Goal: Transaction & Acquisition: Obtain resource

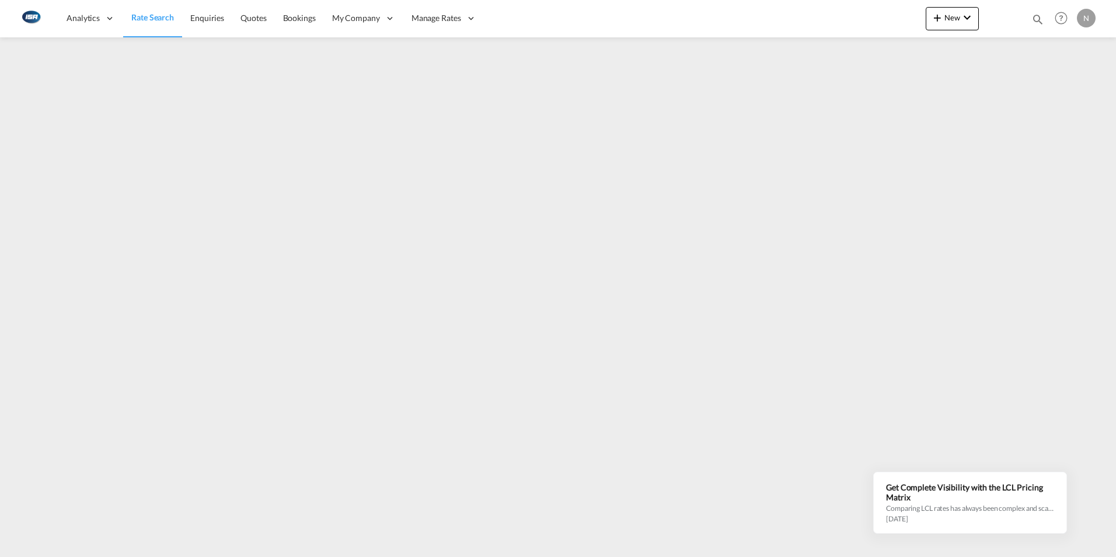
click at [147, 22] on span "Rate Search" at bounding box center [152, 17] width 43 height 10
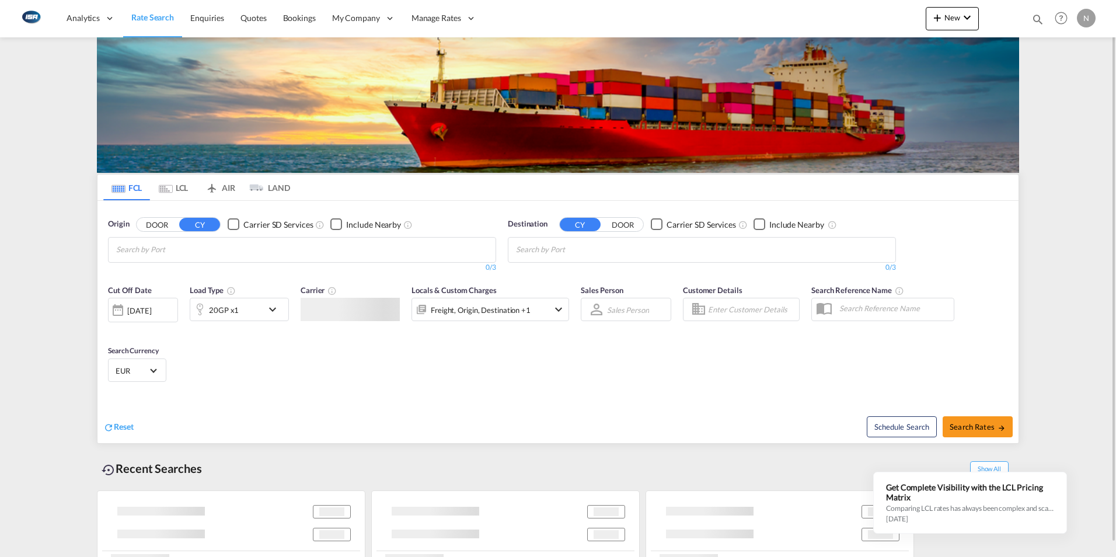
click at [169, 182] on md-tab-item "LCL" at bounding box center [173, 188] width 47 height 26
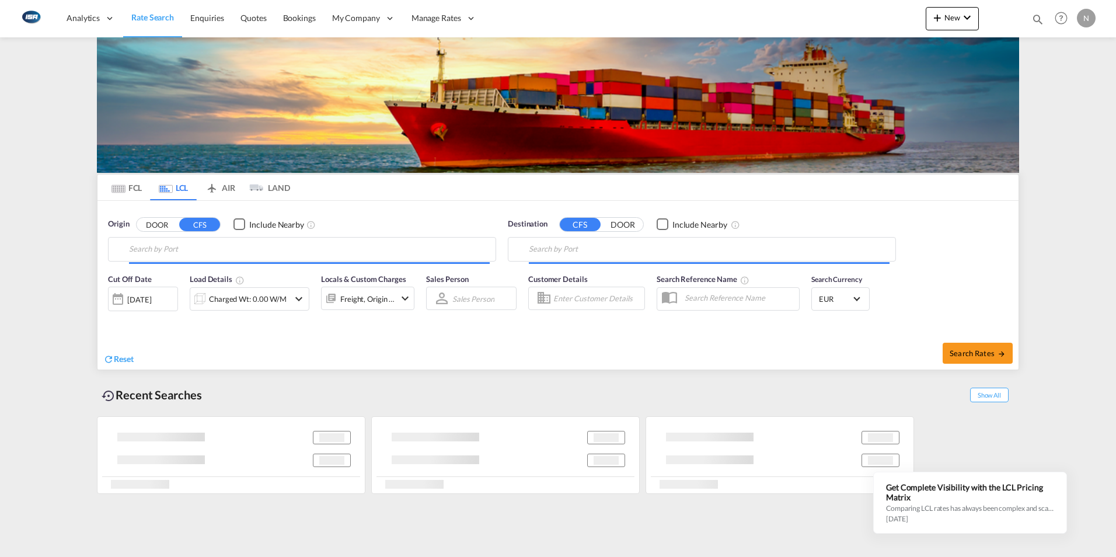
type input "DK-5260, Allerup, Fangel, Hjallese, Hoejby, [GEOGRAPHIC_DATA], [GEOGRAPHIC_DATA…"
type input "Busan, KRPUS"
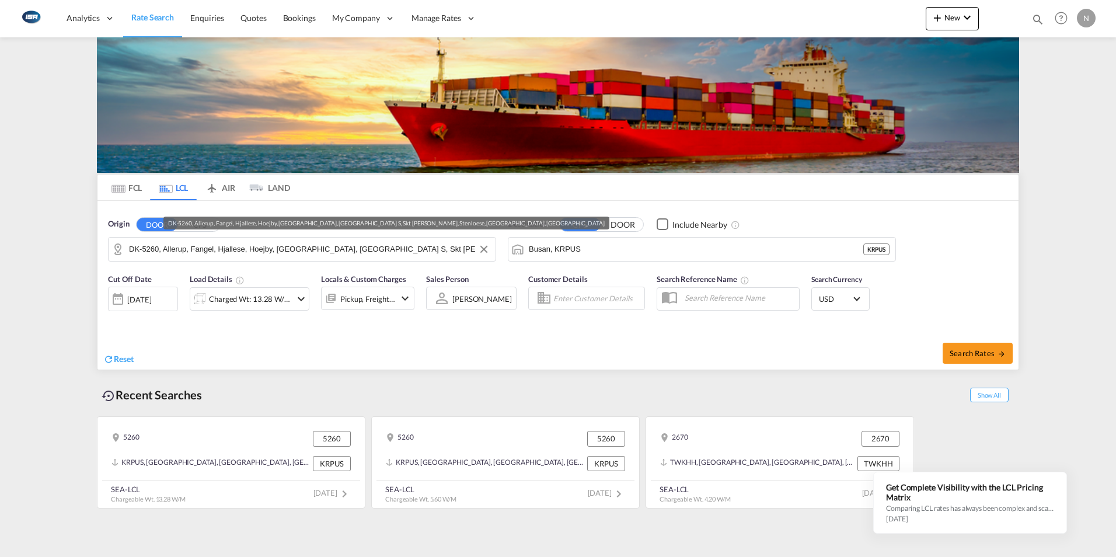
click at [131, 247] on input "DK-5260, Allerup, Fangel, Hjallese, Hoejby, [GEOGRAPHIC_DATA], [GEOGRAPHIC_DATA…" at bounding box center [309, 249] width 361 height 18
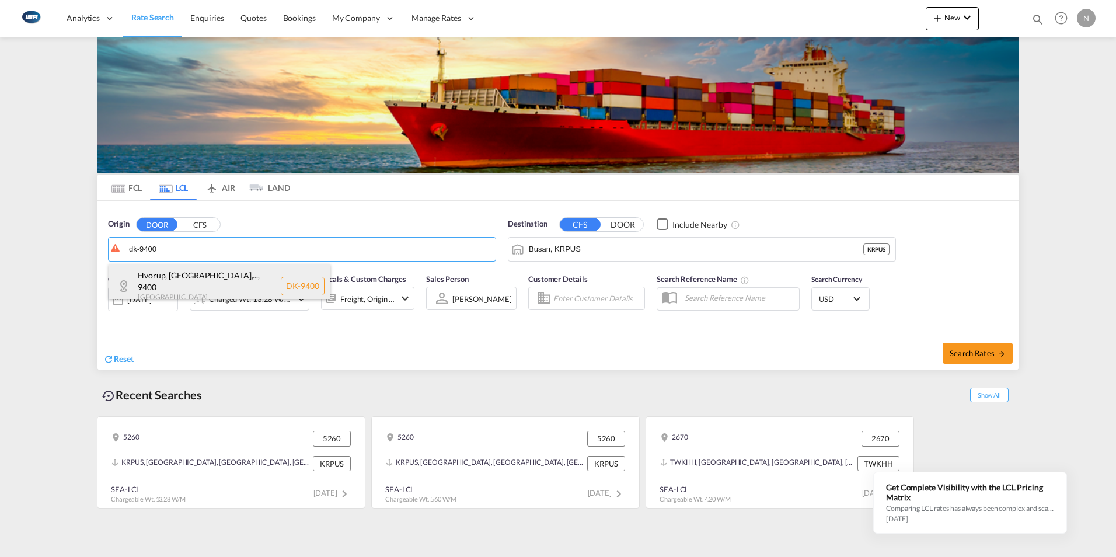
click at [160, 274] on div "Hvorup, [GEOGRAPHIC_DATA],... , 9400 [GEOGRAPHIC_DATA] DK-9400" at bounding box center [220, 286] width 222 height 44
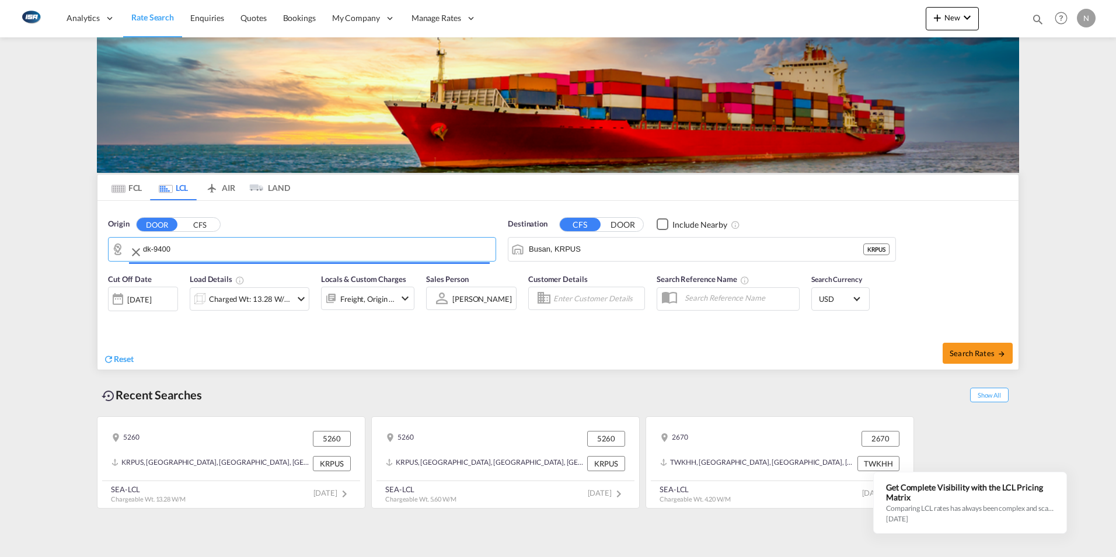
type input "DK-9400, Hvorup, [GEOGRAPHIC_DATA], [GEOGRAPHIC_DATA], [GEOGRAPHIC_DATA], [GEOG…"
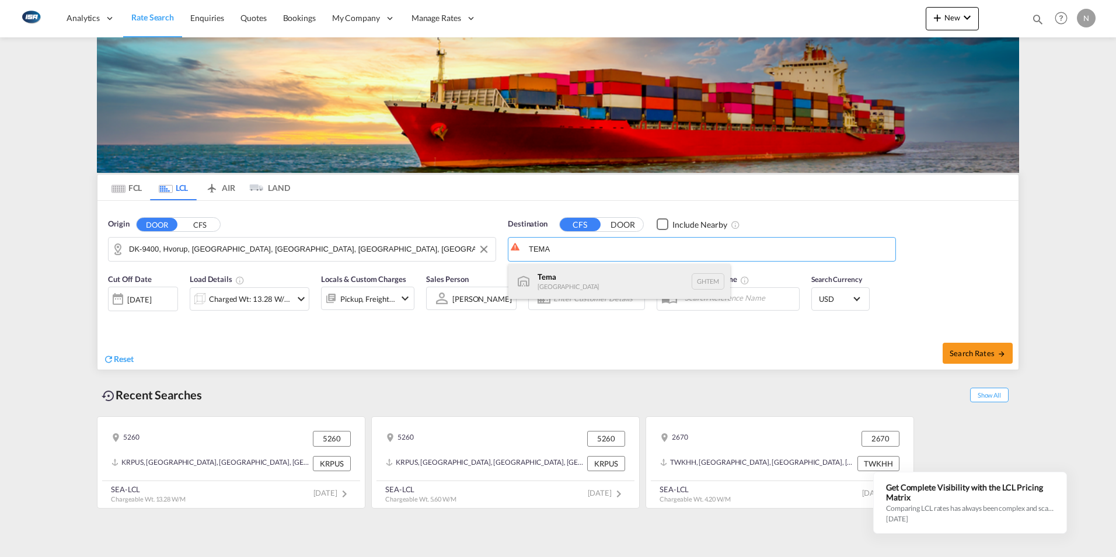
click at [539, 277] on div "Tema Ghana GHTEM" at bounding box center [619, 281] width 222 height 35
type input "Tema, GHTEM"
click at [254, 295] on div "Charged Wt: 13.28 W/M" at bounding box center [250, 299] width 82 height 16
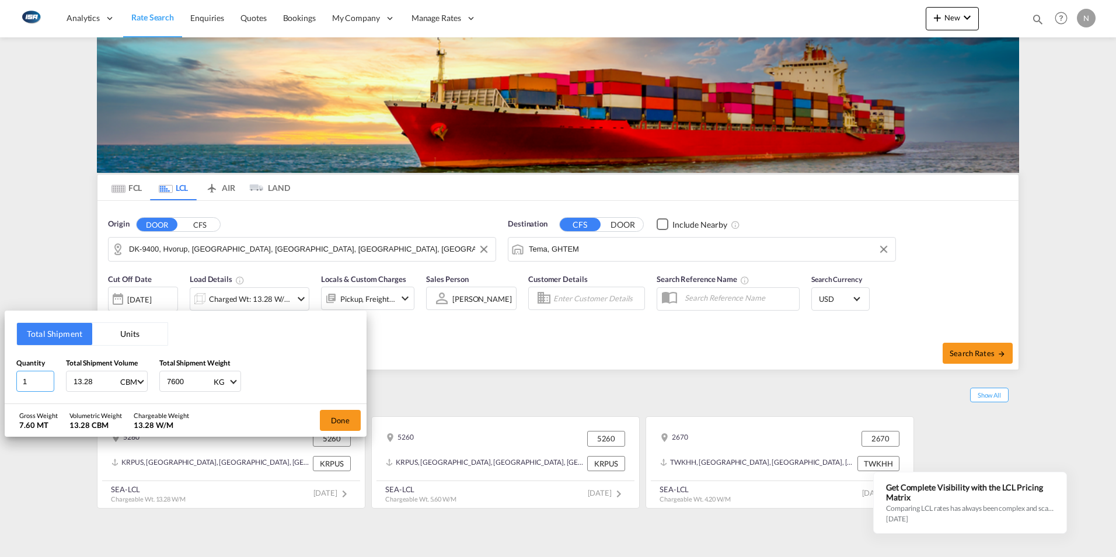
click at [34, 378] on input "1" at bounding box center [35, 381] width 38 height 21
type input "0.70"
type input "385"
click at [346, 424] on button "Done" at bounding box center [340, 420] width 41 height 21
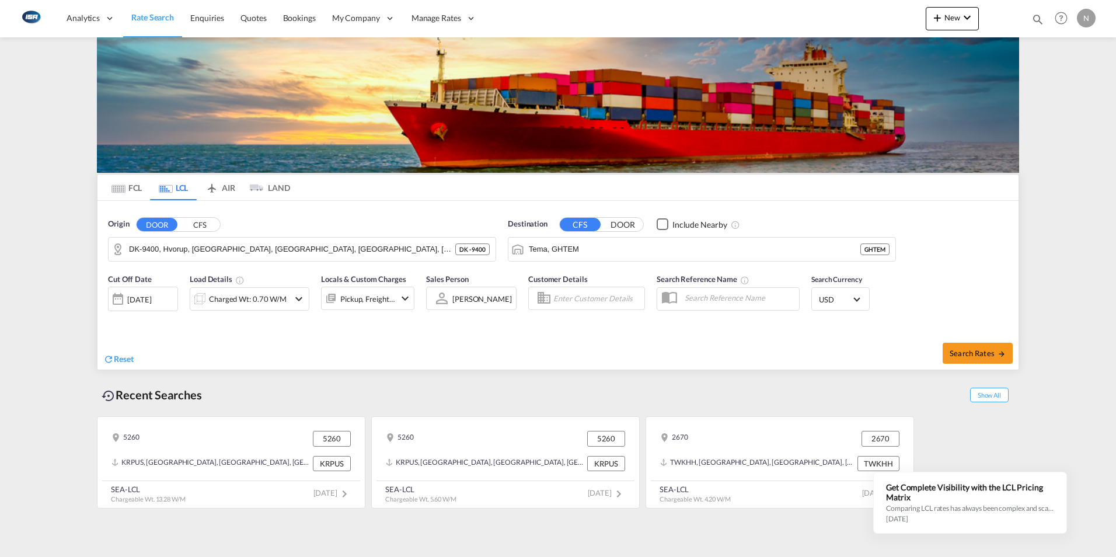
click at [853, 297] on md-select-value "USD" at bounding box center [841, 299] width 46 height 16
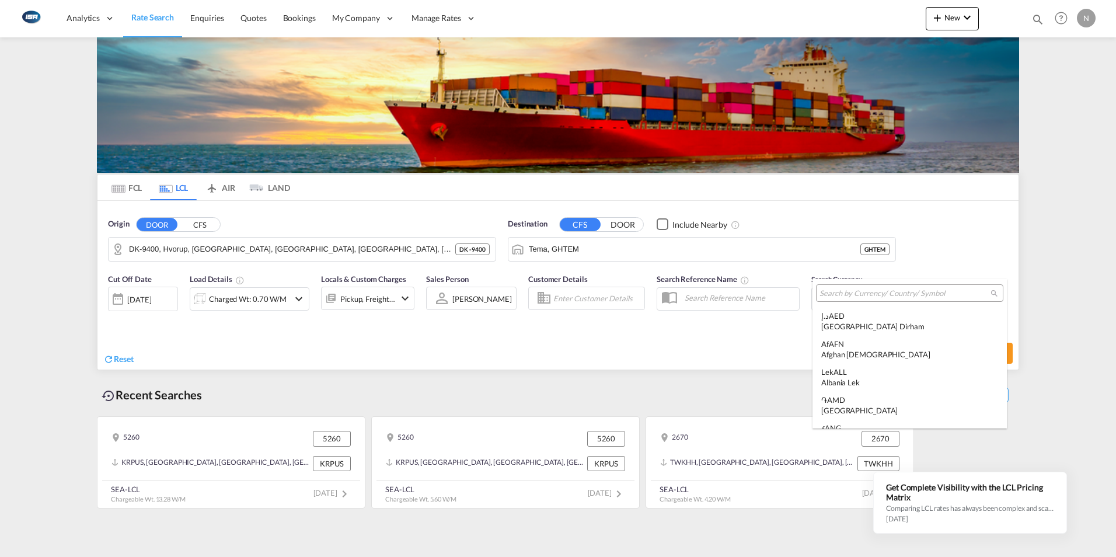
scroll to position [4030, 0]
click at [839, 295] on input "search" at bounding box center [905, 293] width 171 height 11
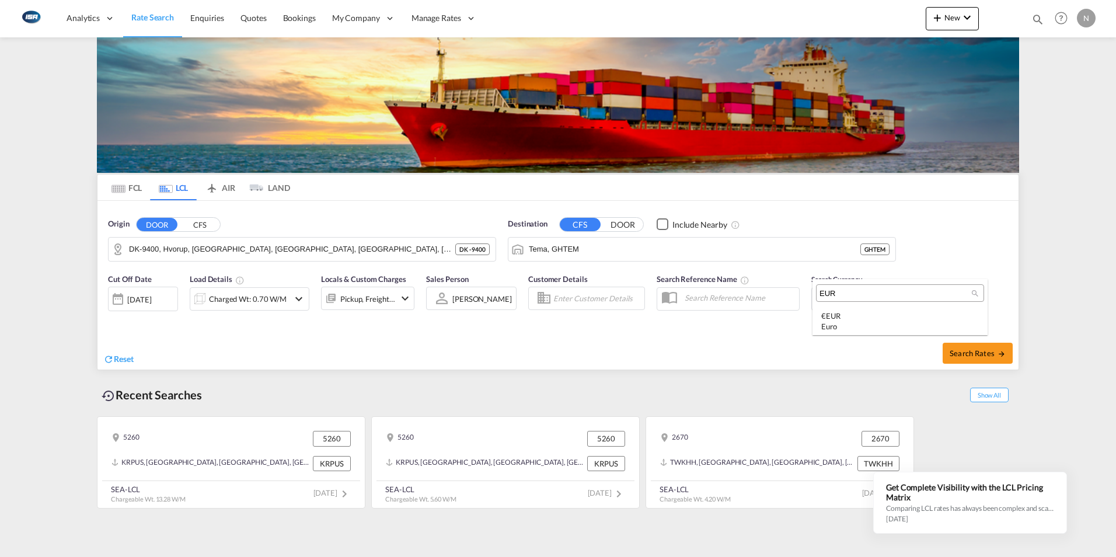
scroll to position [0, 0]
type input "EUR"
click at [838, 320] on div "€ EUR Euro" at bounding box center [900, 321] width 158 height 21
click at [982, 358] on button "Search Rates" at bounding box center [978, 353] width 70 height 21
type input "9400 to GHTEM / 11 Sep 2025"
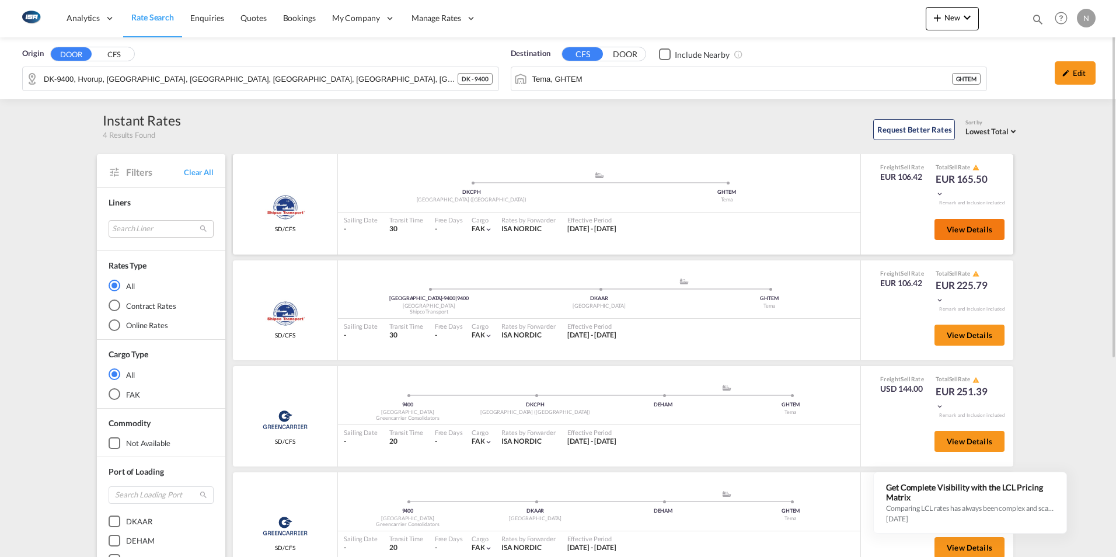
click at [963, 228] on span "View Details" at bounding box center [970, 229] width 46 height 9
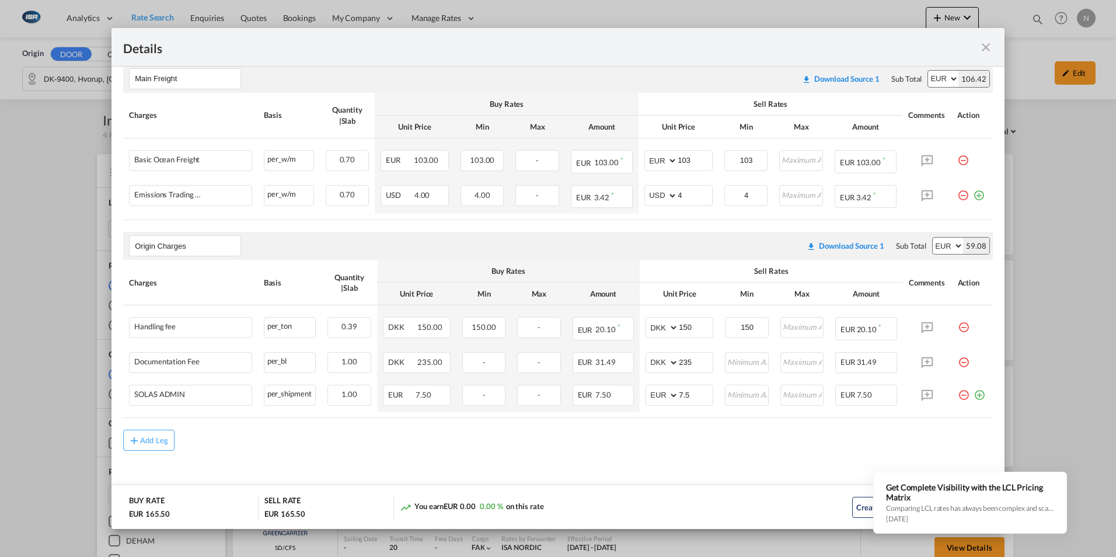
scroll to position [217, 0]
click at [985, 47] on md-icon "icon-close fg-AAA8AD m-0 cursor" at bounding box center [986, 47] width 14 height 14
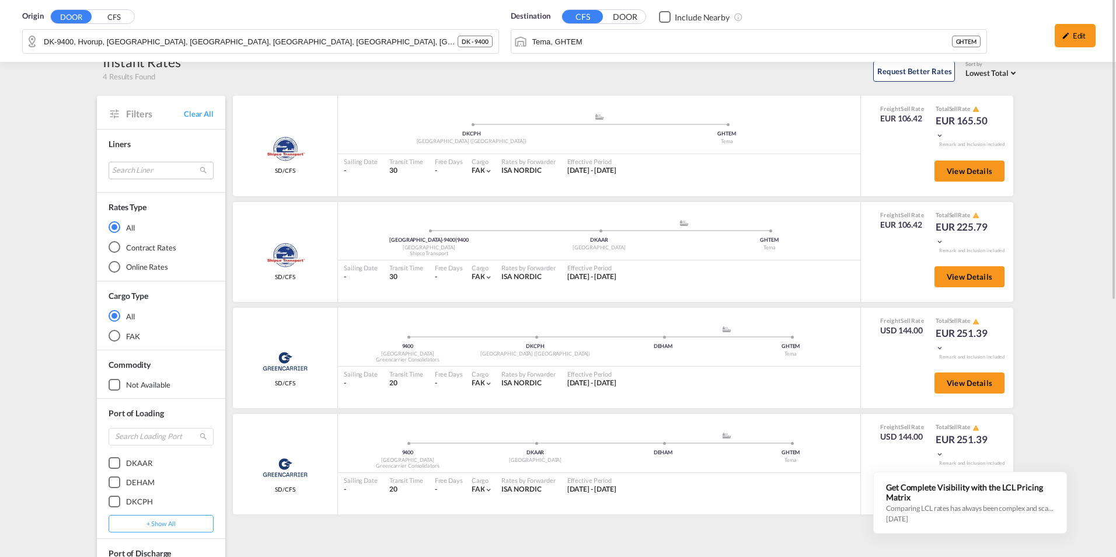
scroll to position [0, 0]
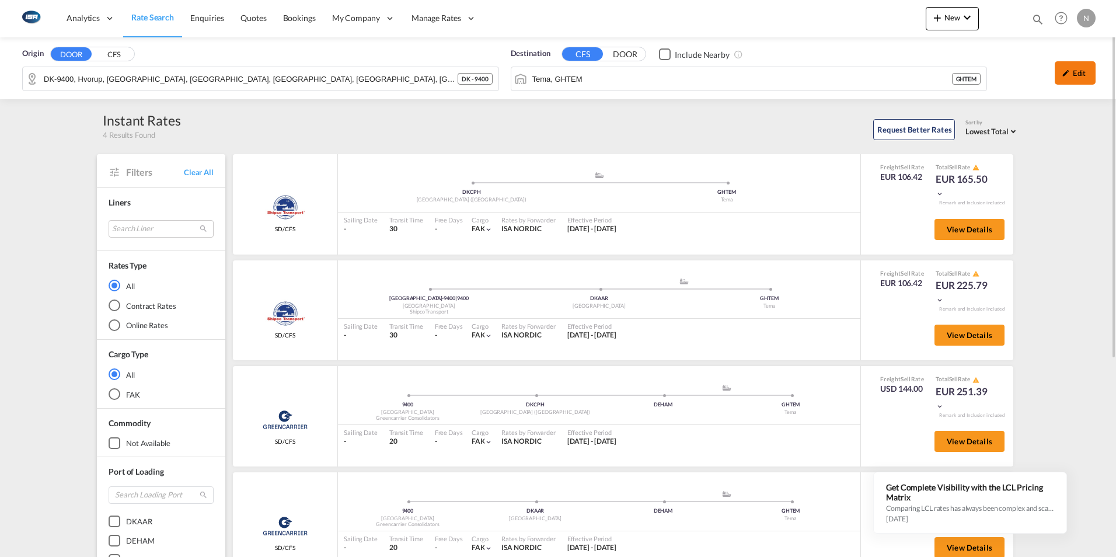
click at [1076, 73] on div "Edit" at bounding box center [1075, 72] width 41 height 23
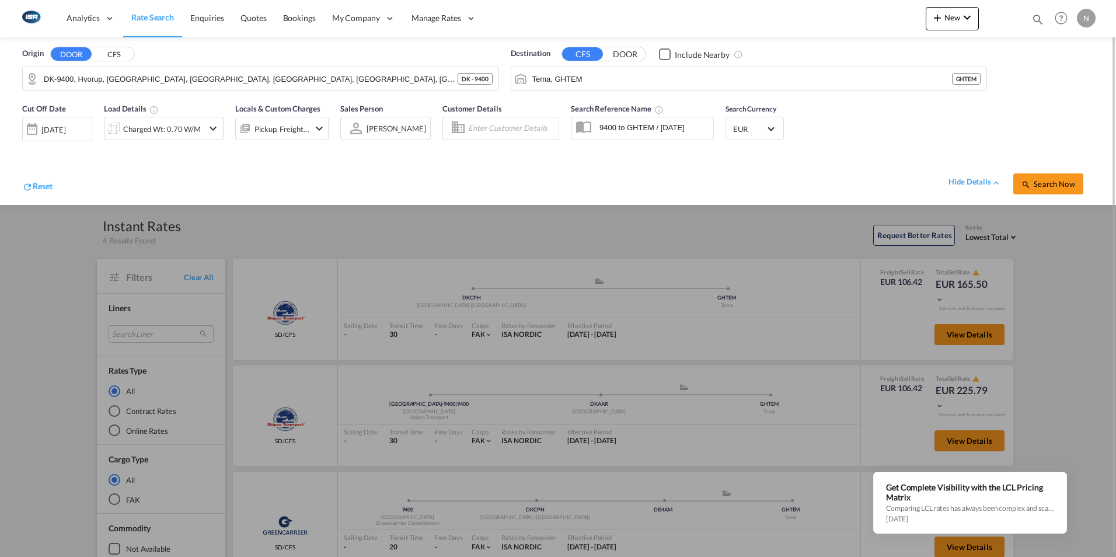
click at [773, 127] on span "Select Currency: € EUREuro" at bounding box center [771, 127] width 6 height 6
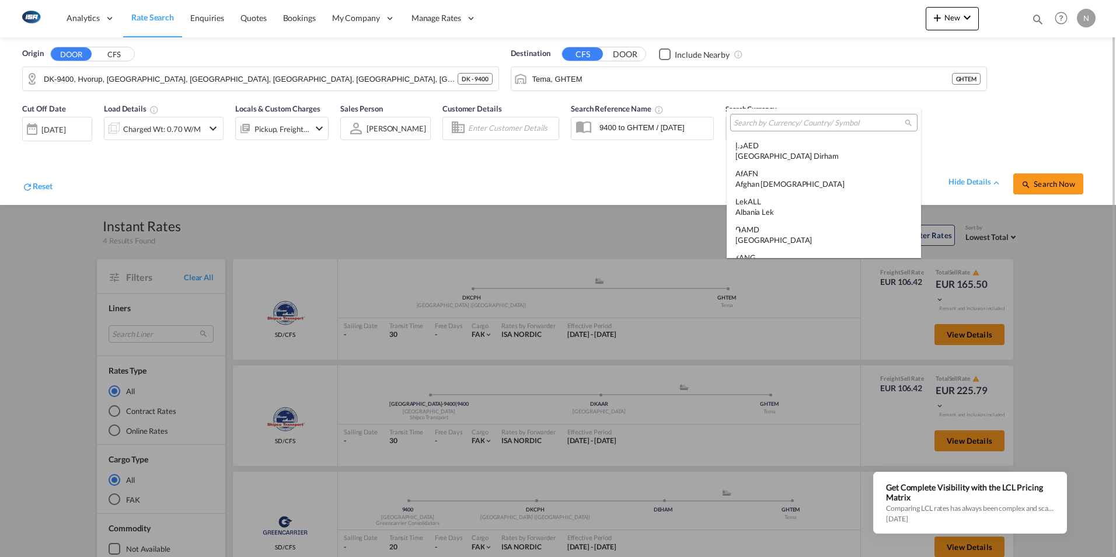
scroll to position [1172, 0]
click at [771, 122] on input "search" at bounding box center [819, 123] width 171 height 11
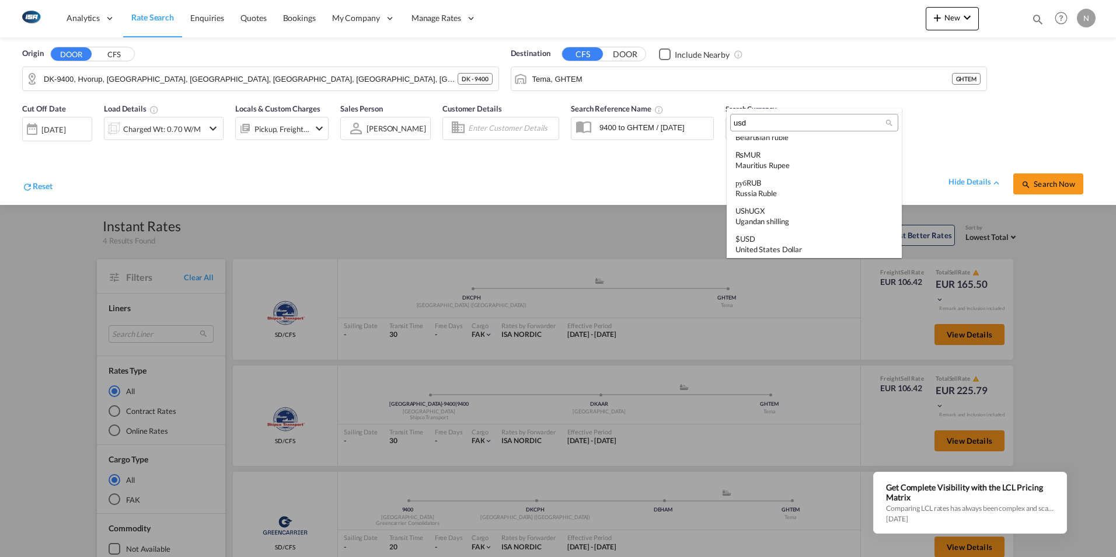
scroll to position [0, 0]
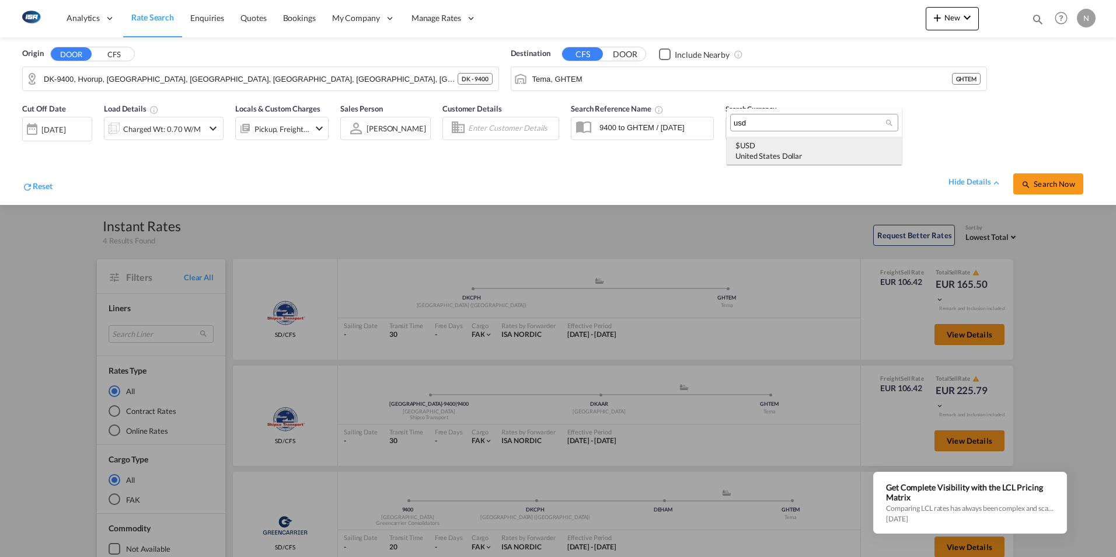
type input "usd"
click at [755, 140] on div "$ USD United States Dollar" at bounding box center [814, 150] width 158 height 21
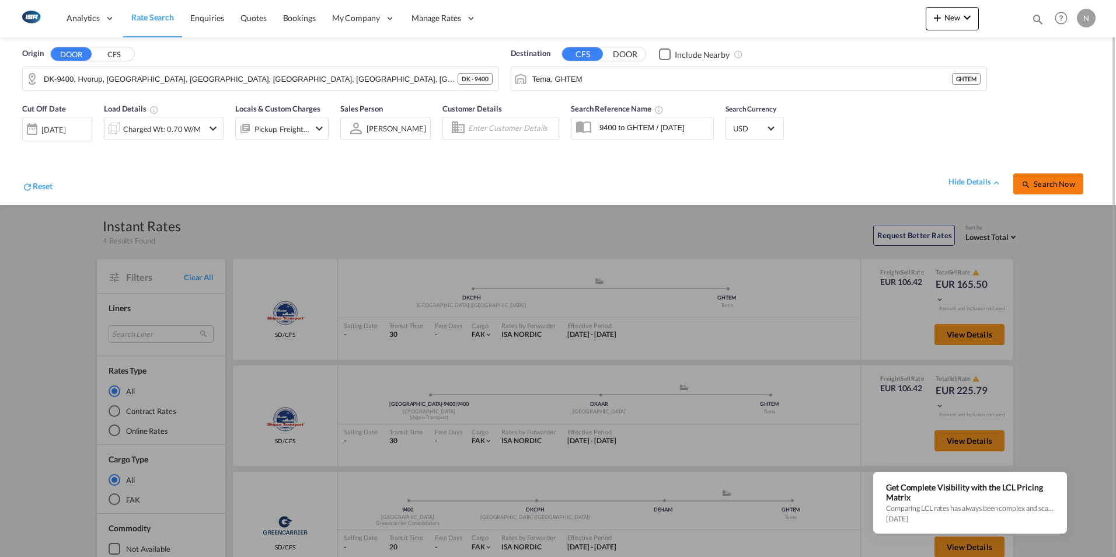
click at [1042, 178] on button "Search Now" at bounding box center [1048, 183] width 70 height 21
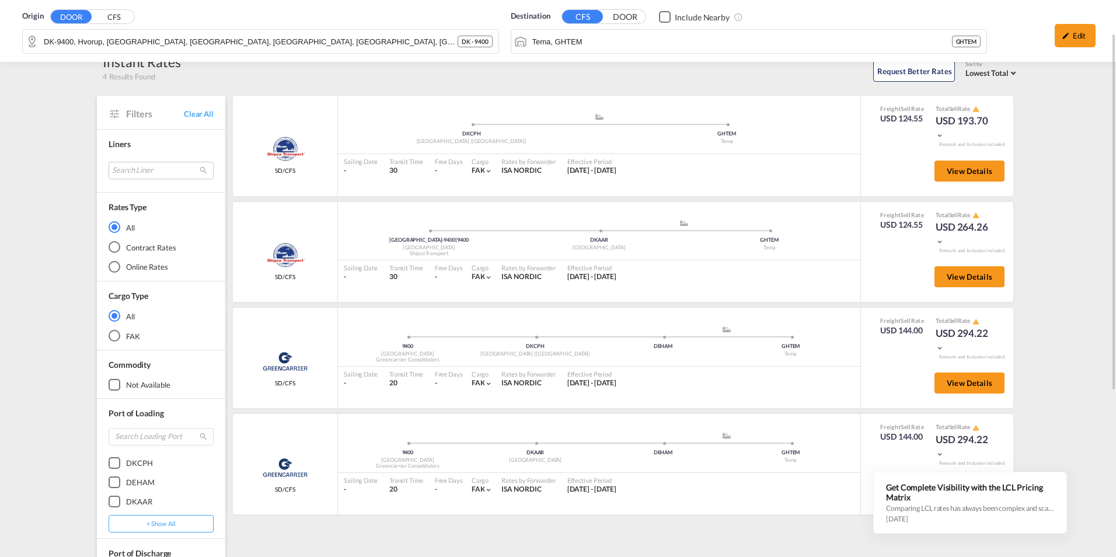
scroll to position [55, 0]
